Goal: Information Seeking & Learning: Learn about a topic

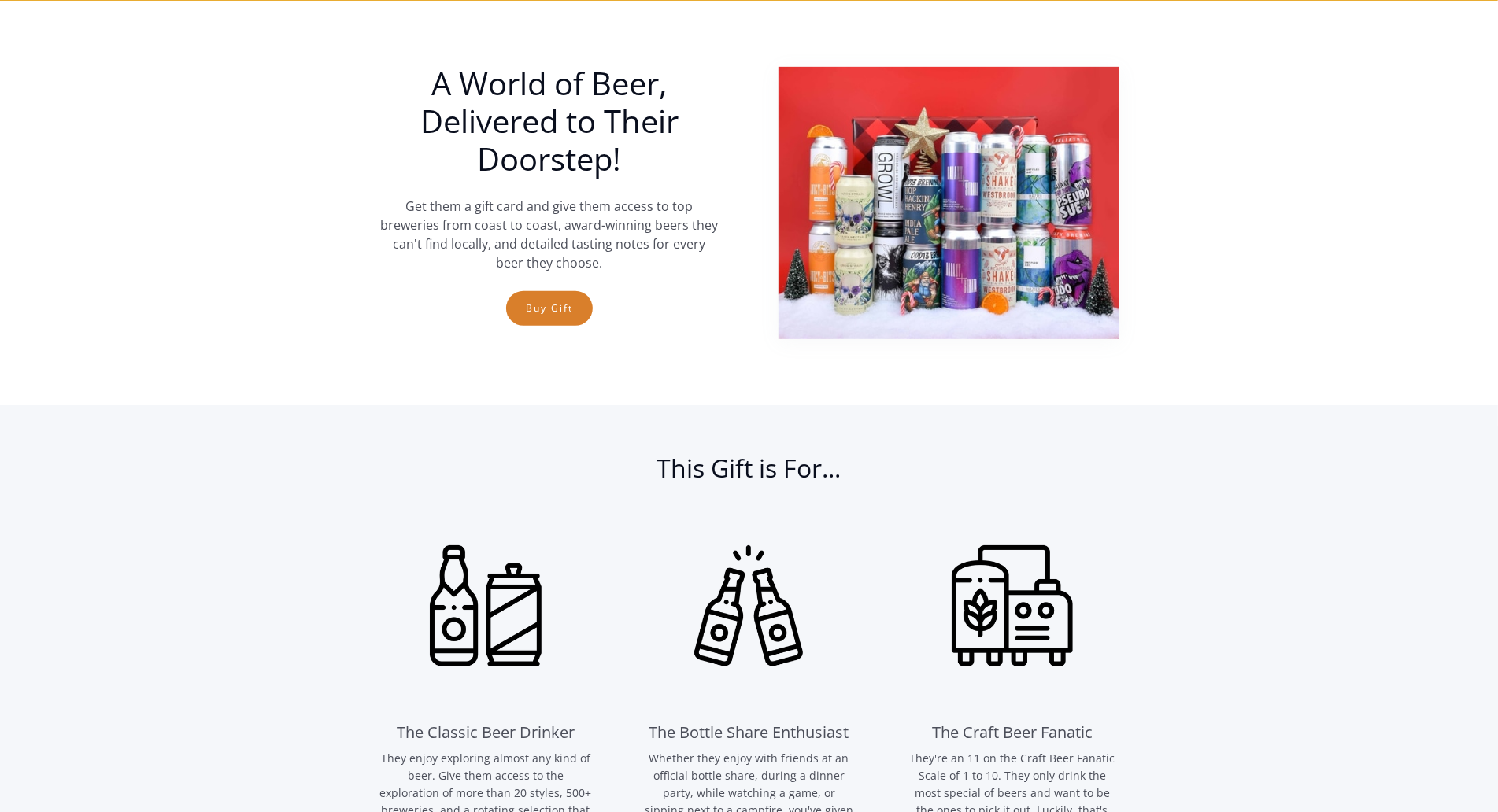
click at [90, 129] on section "A World of Beer, Delivered to Their Doorstep! Get them a gift card and give the…" at bounding box center [749, 203] width 1498 height 404
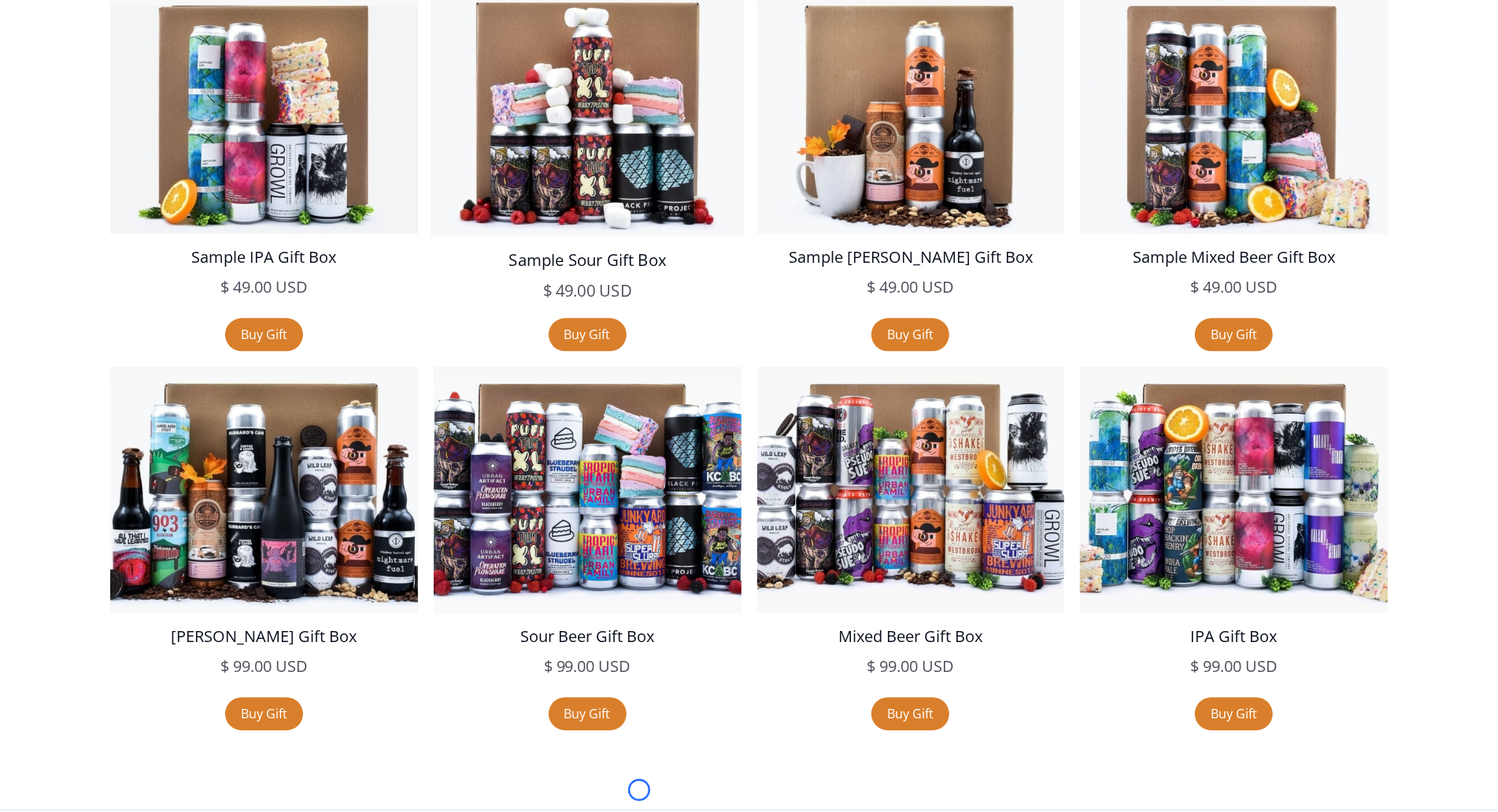
scroll to position [2931, 0]
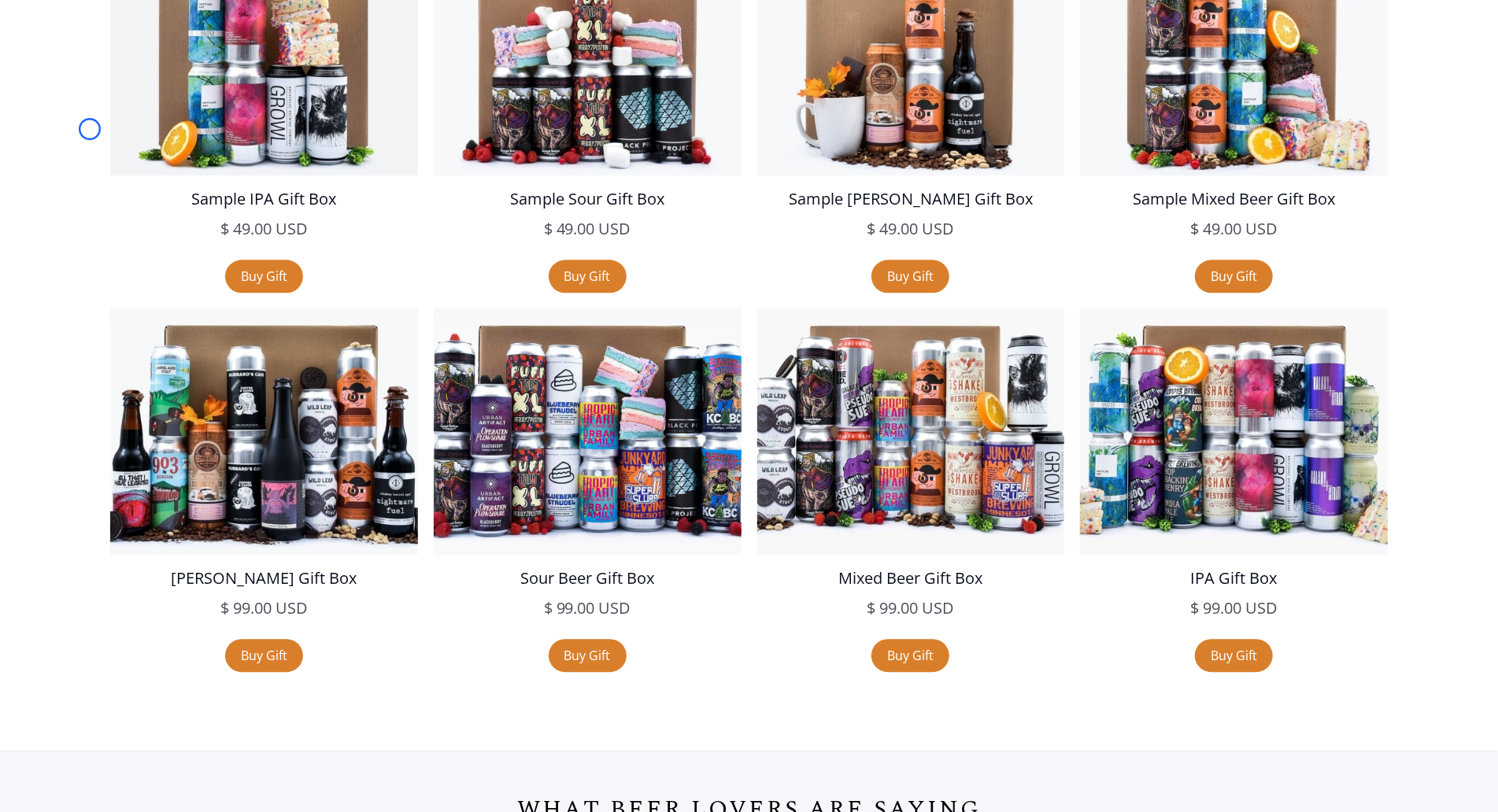
click at [90, 129] on div "Sample IPA Gift Box $ 49.00 USD $ 49.00 USD sale Buy Gift Sample Sour Gift Box …" at bounding box center [749, 309] width 1451 height 758
click at [83, 136] on div "Sample IPA Gift Box $ 49.00 USD $ 49.00 USD sale Buy Gift Sample Sour Gift Box …" at bounding box center [749, 309] width 1451 height 758
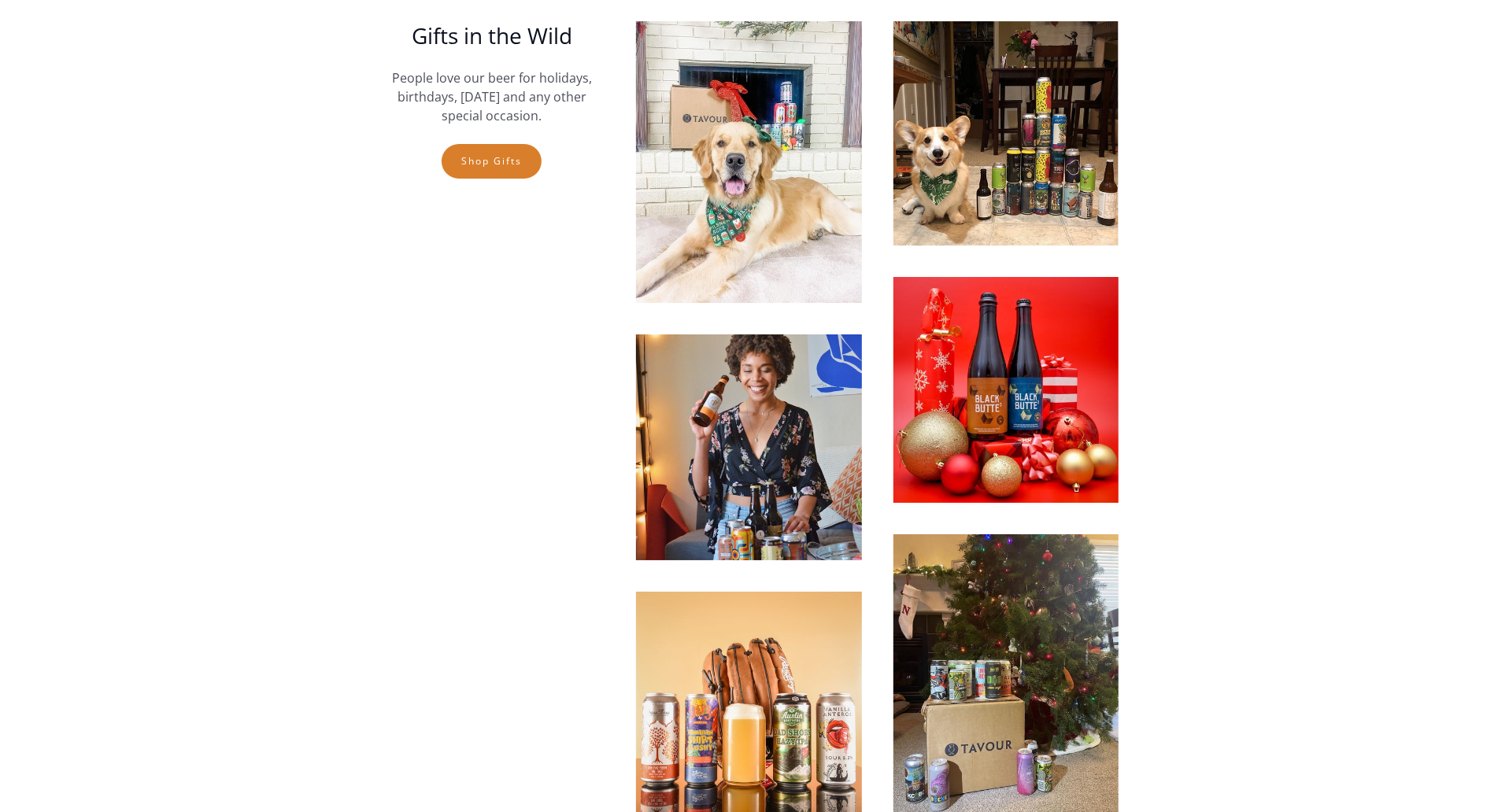
scroll to position [4230, 0]
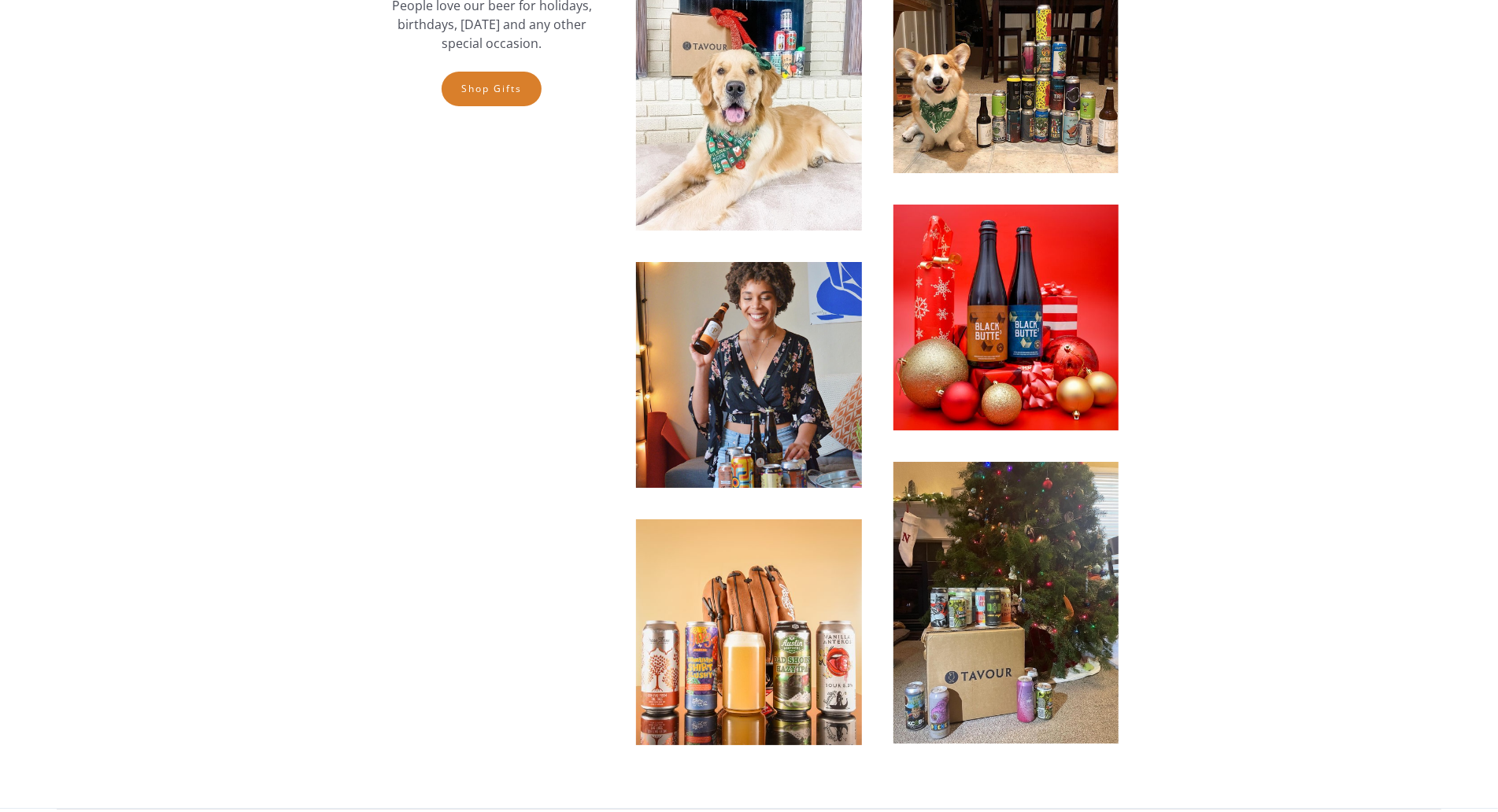
click at [83, 136] on section "Gifts in the Wild People love our beer for holidays, birthdays, Father's Day an…" at bounding box center [749, 347] width 1498 height 923
click at [151, 94] on section "Gifts in the Wild People love our beer for holidays, birthdays, Father's Day an…" at bounding box center [749, 347] width 1498 height 923
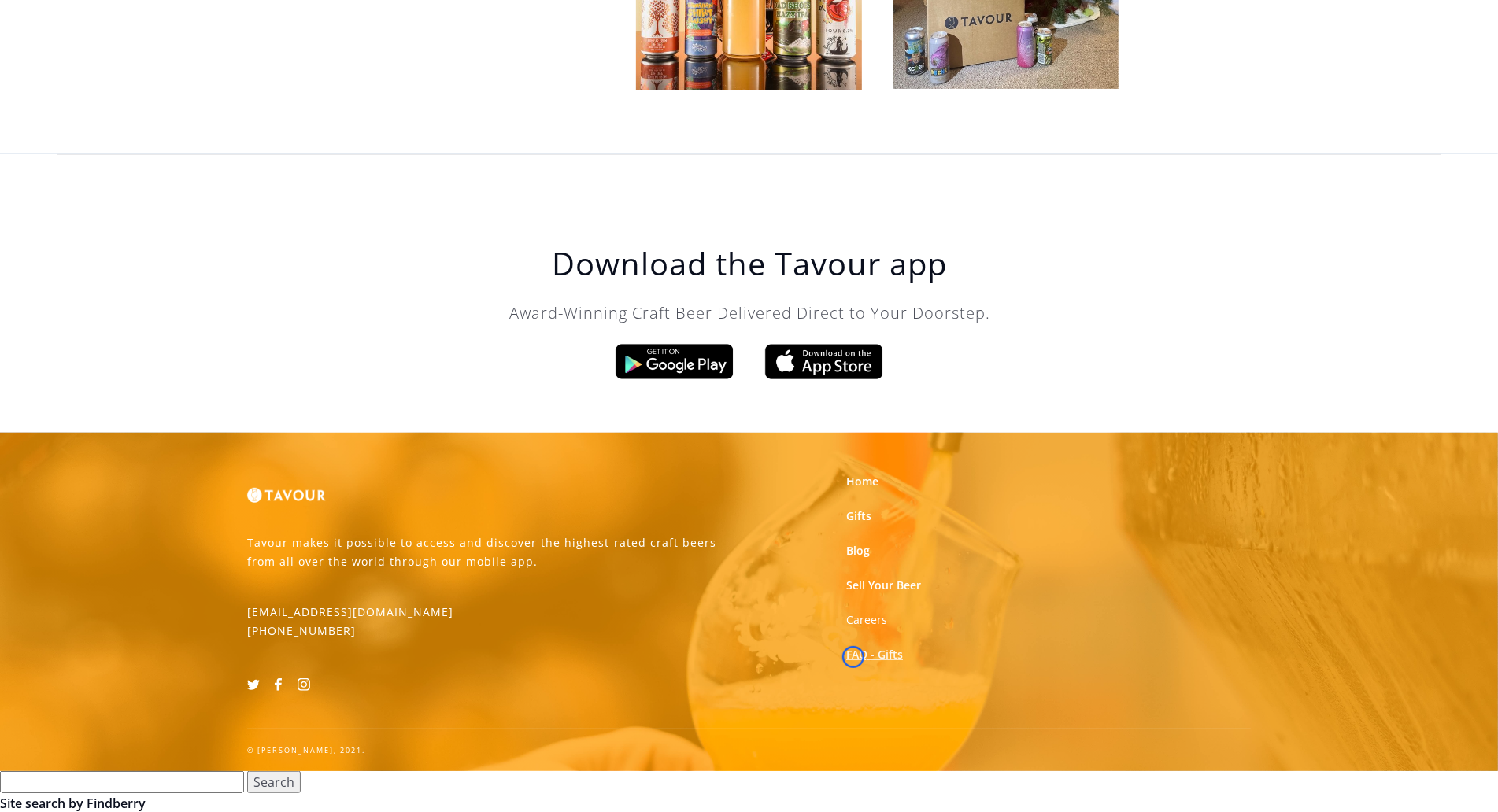
click at [854, 657] on link "FAQ - Gifts" at bounding box center [874, 655] width 57 height 16
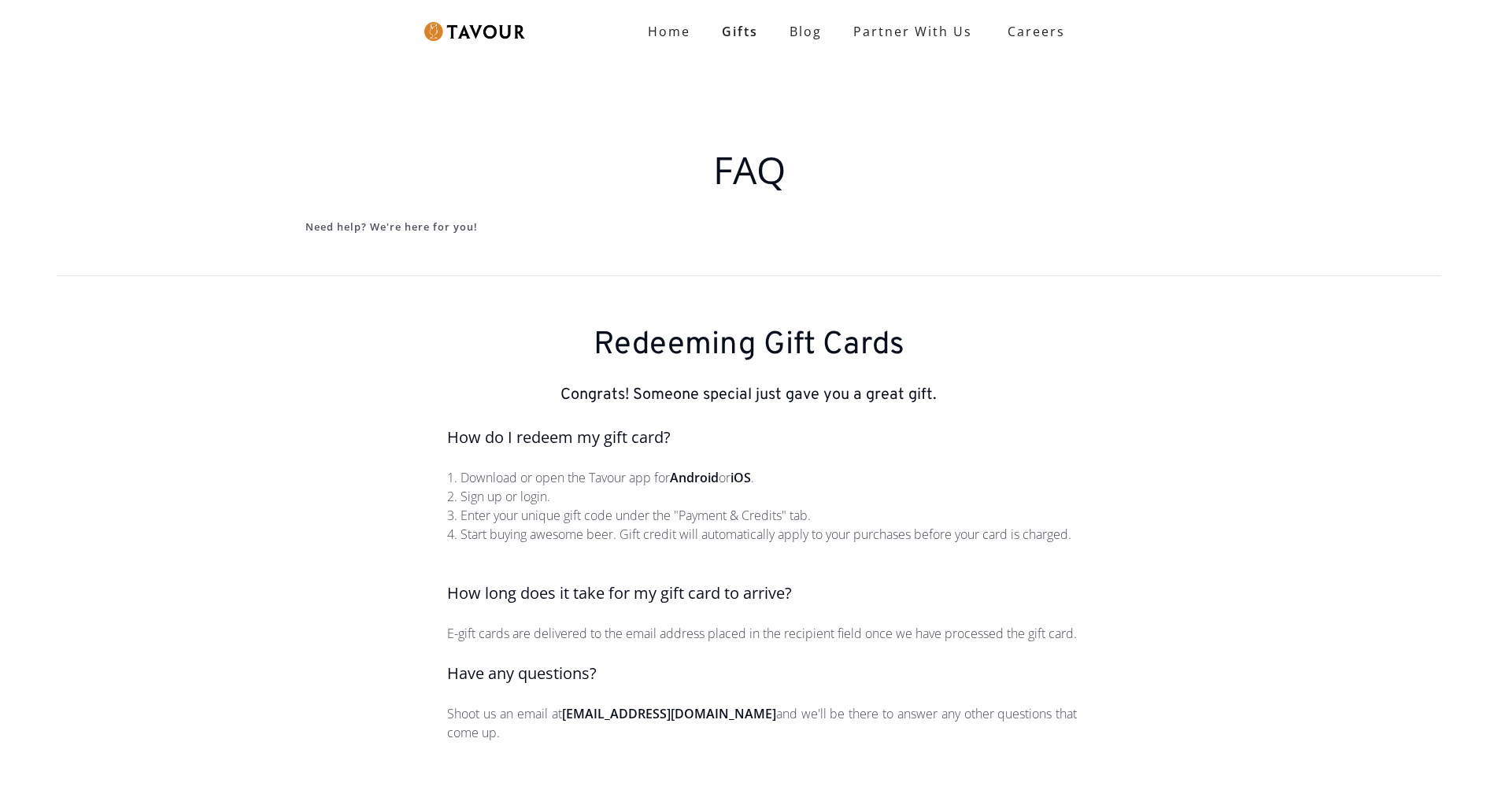
click at [854, 643] on p "E-gift cards are delivered to the email address placed in the recipient field o…" at bounding box center [762, 634] width 630 height 19
click at [119, 99] on div "FAQ Need help? We're here for you!" at bounding box center [749, 171] width 1498 height 209
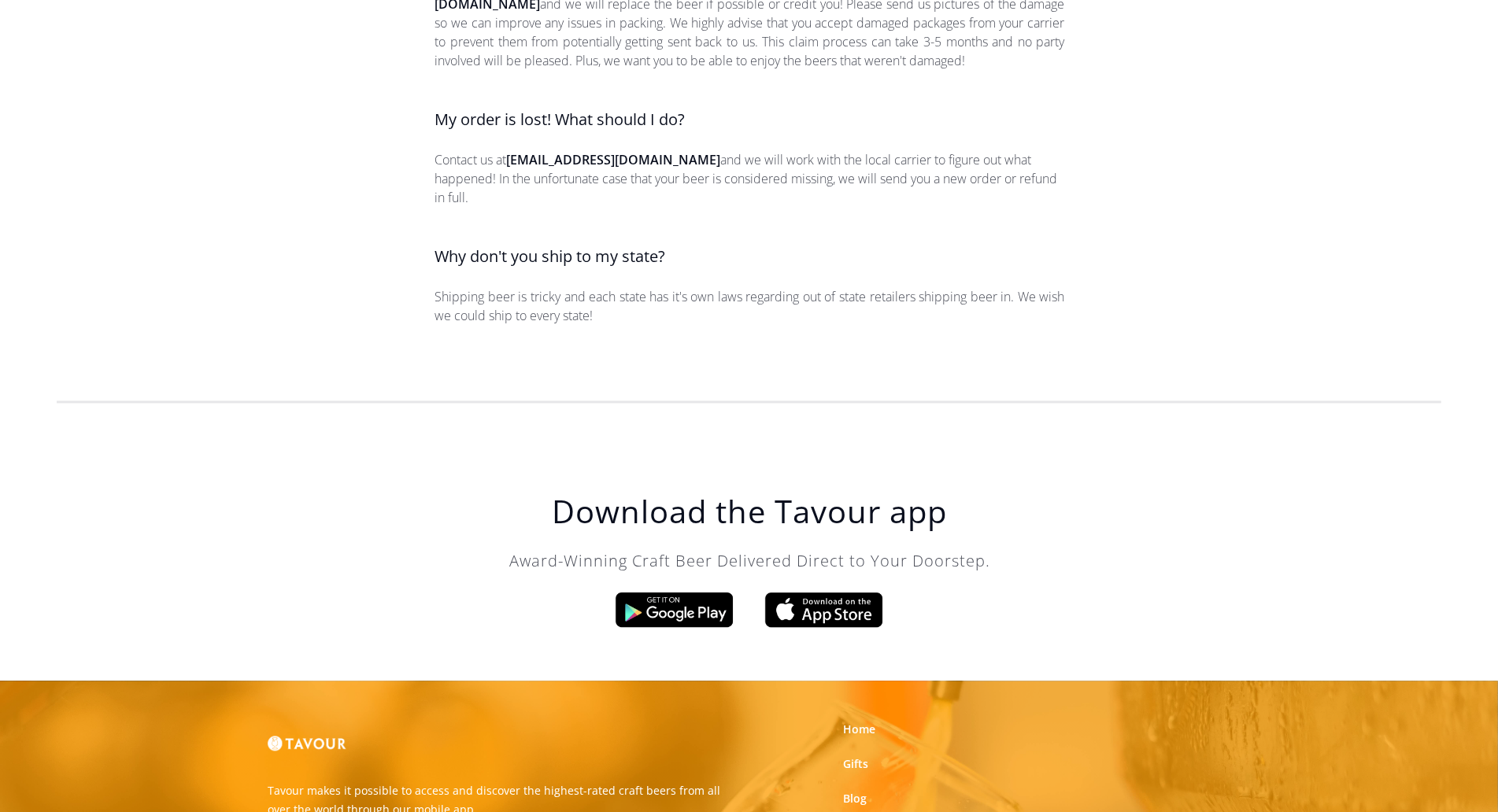
scroll to position [2281, 0]
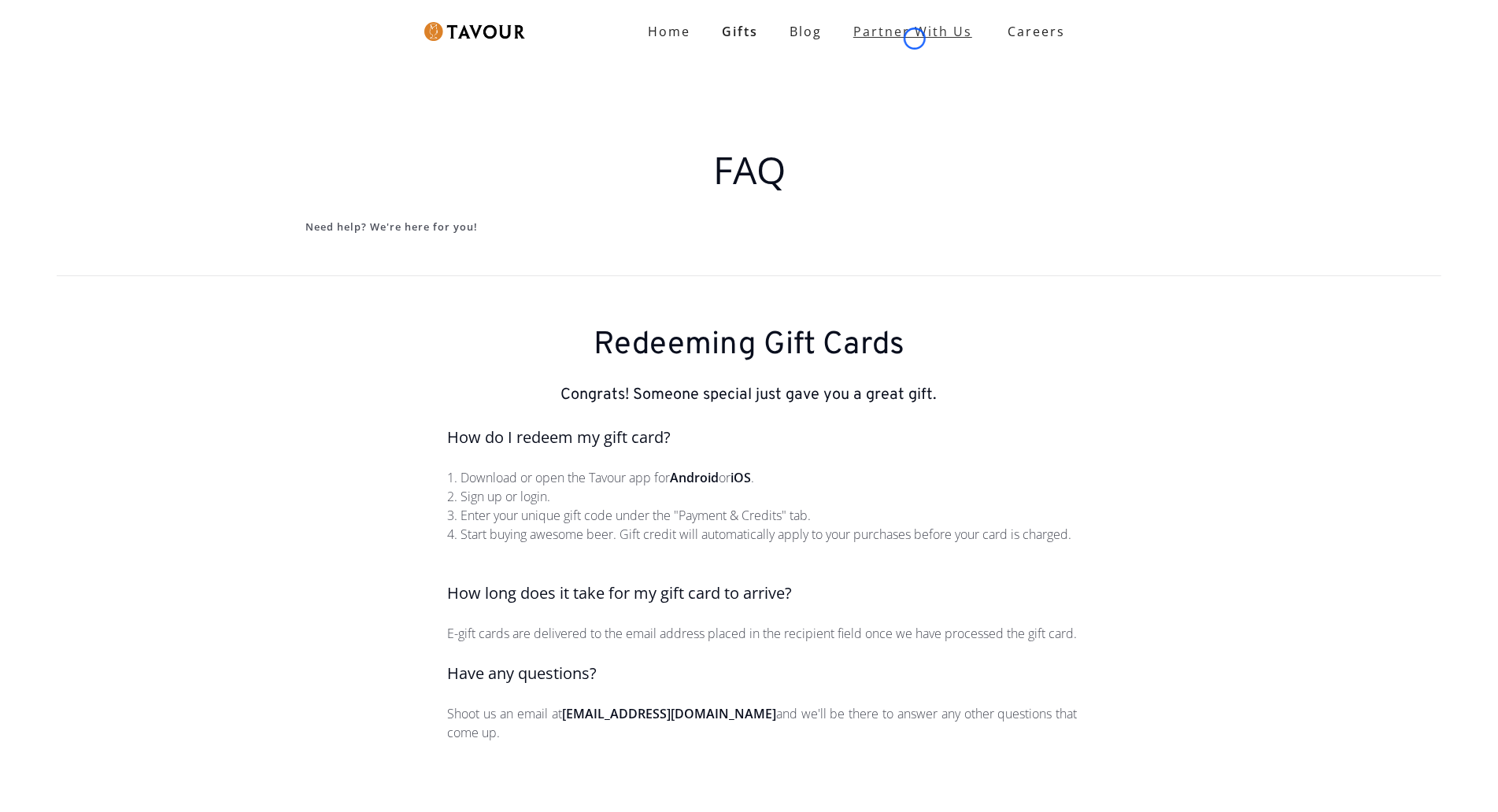
click at [915, 38] on link "partner with us" at bounding box center [913, 31] width 150 height 31
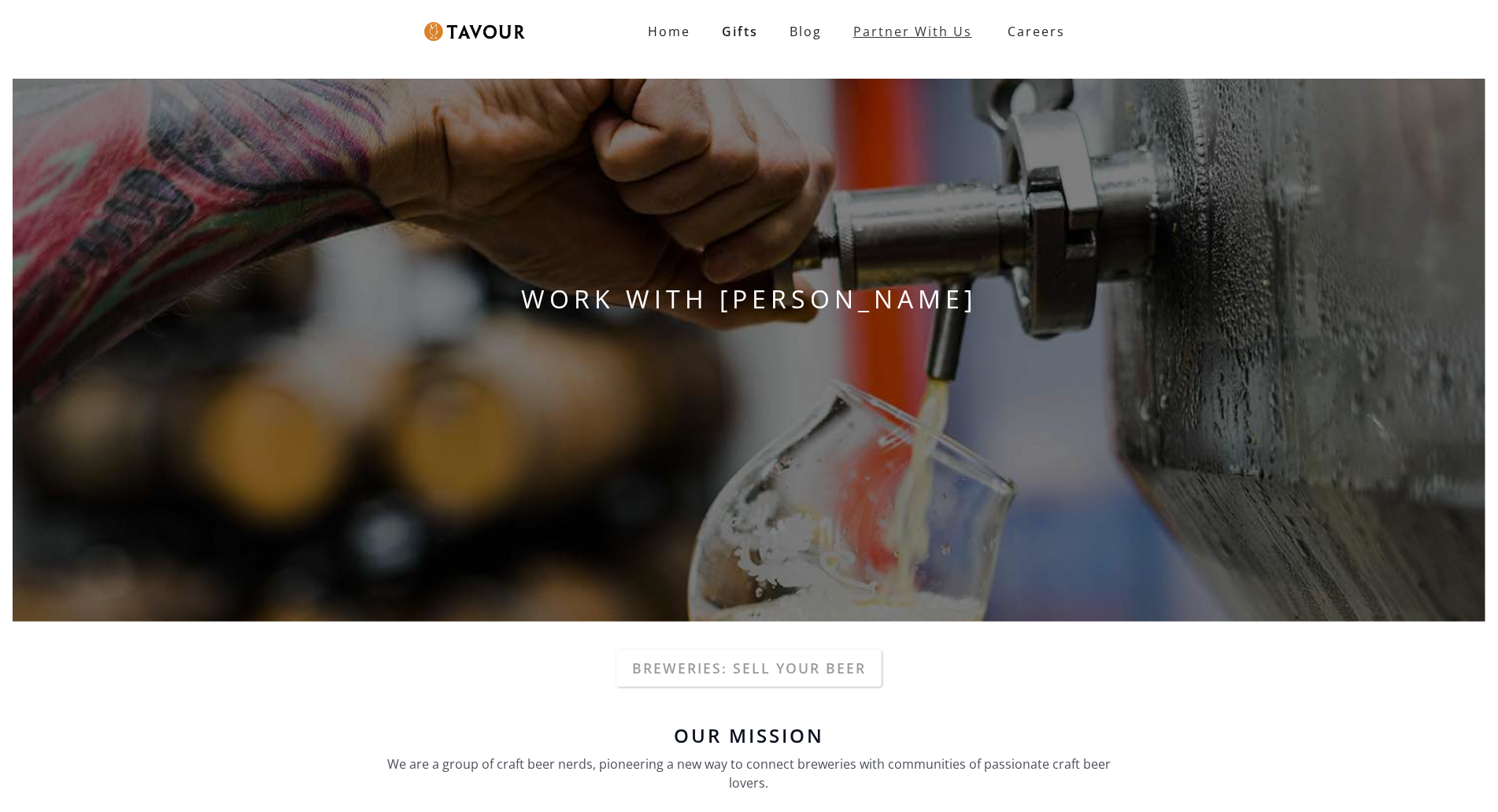
click at [915, 38] on link "Partner With Us" at bounding box center [913, 31] width 150 height 31
click at [137, 82] on div "WORK WITH TAVOUR" at bounding box center [749, 350] width 1498 height 568
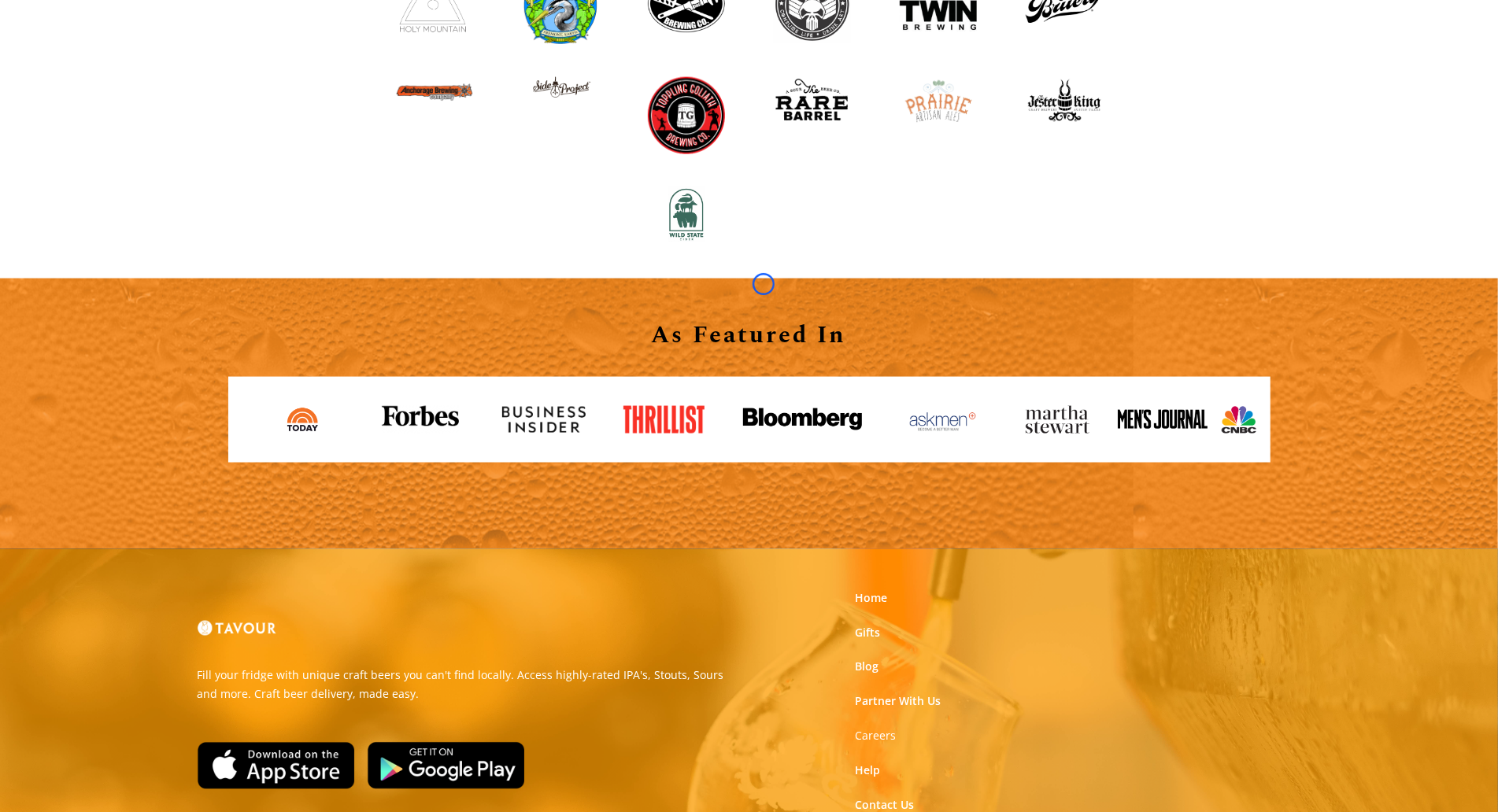
scroll to position [1607, 0]
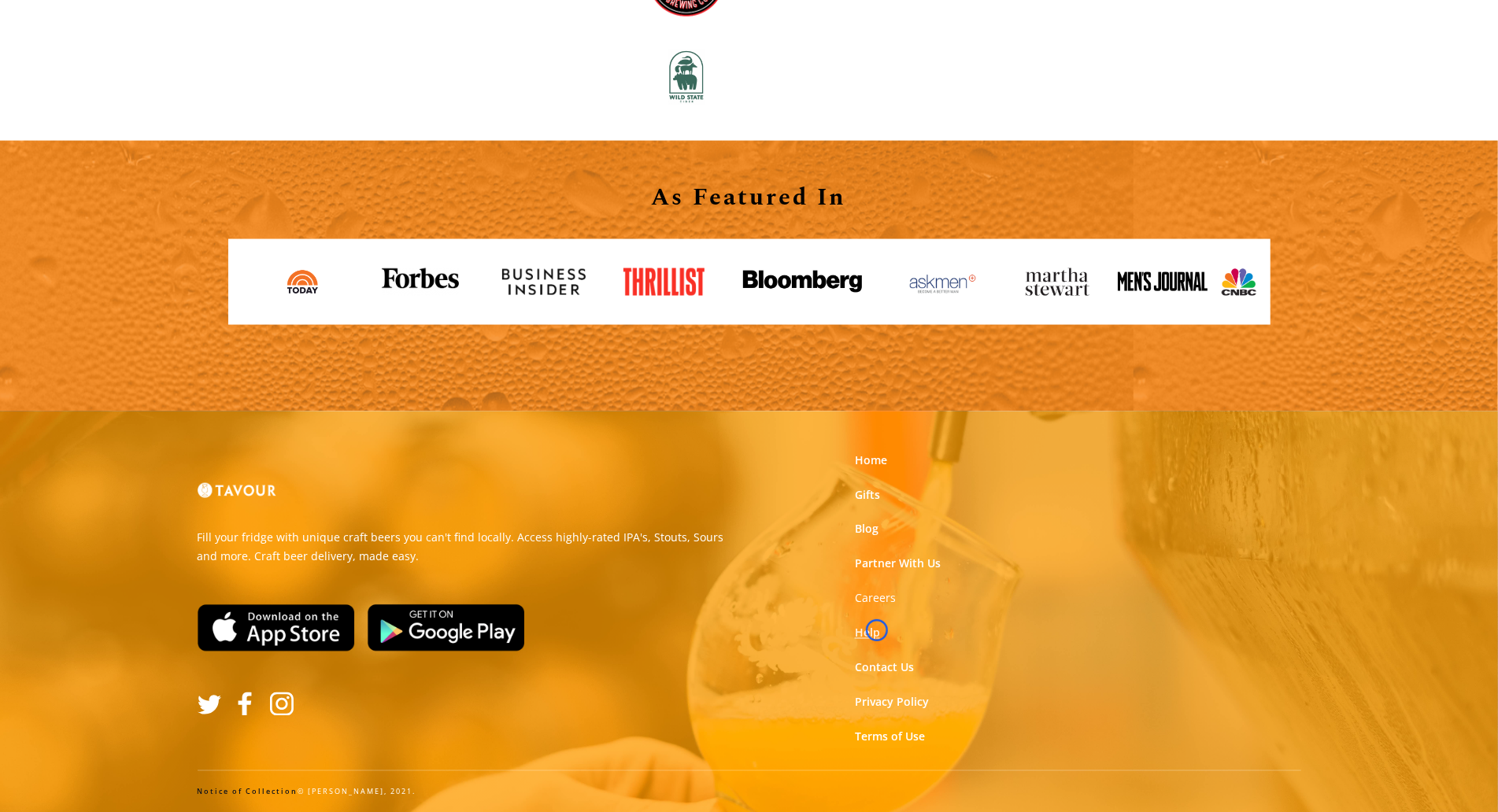
click at [877, 630] on link "Help" at bounding box center [868, 634] width 25 height 16
